Goal: Information Seeking & Learning: Learn about a topic

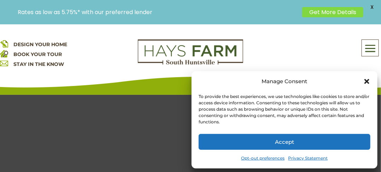
click at [366, 81] on icon "Close dialog" at bounding box center [366, 81] width 5 height 5
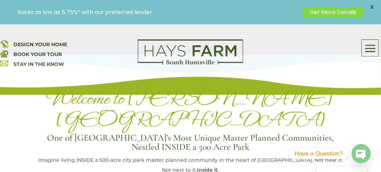
scroll to position [282, 0]
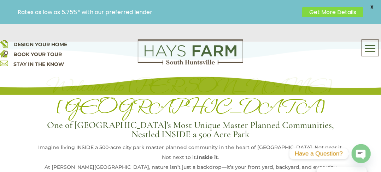
click at [371, 8] on span "X" at bounding box center [371, 7] width 11 height 11
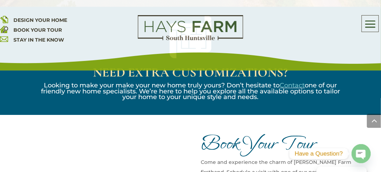
scroll to position [812, 0]
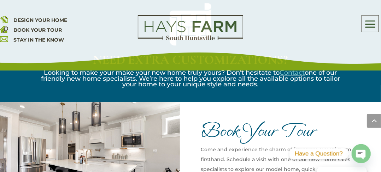
click at [112, 121] on img at bounding box center [90, 153] width 180 height 103
click at [105, 132] on img at bounding box center [90, 153] width 180 height 103
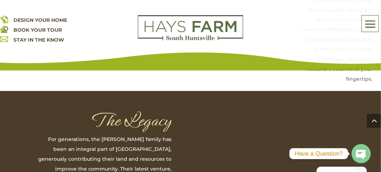
scroll to position [1800, 0]
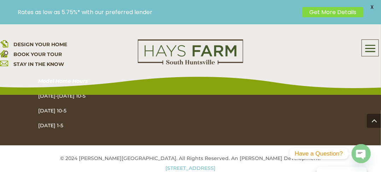
scroll to position [1238, 0]
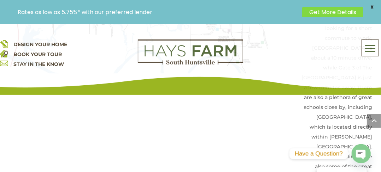
scroll to position [1588, 0]
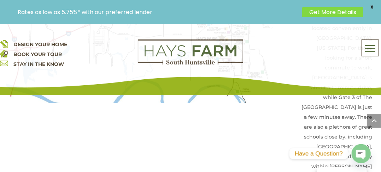
click at [371, 7] on span "X" at bounding box center [371, 7] width 11 height 11
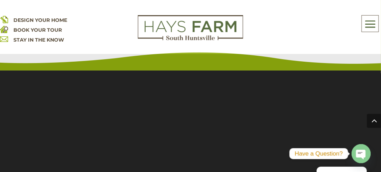
scroll to position [0, 0]
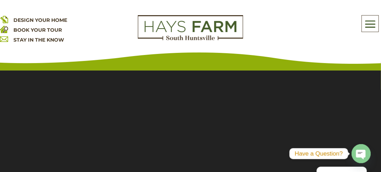
click at [370, 24] on span at bounding box center [370, 24] width 17 height 16
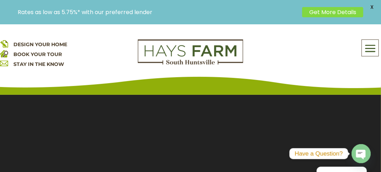
click at [370, 7] on span "X" at bounding box center [371, 7] width 11 height 11
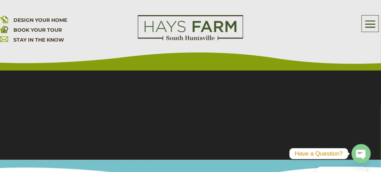
scroll to position [177, 0]
